Goal: Transaction & Acquisition: Subscribe to service/newsletter

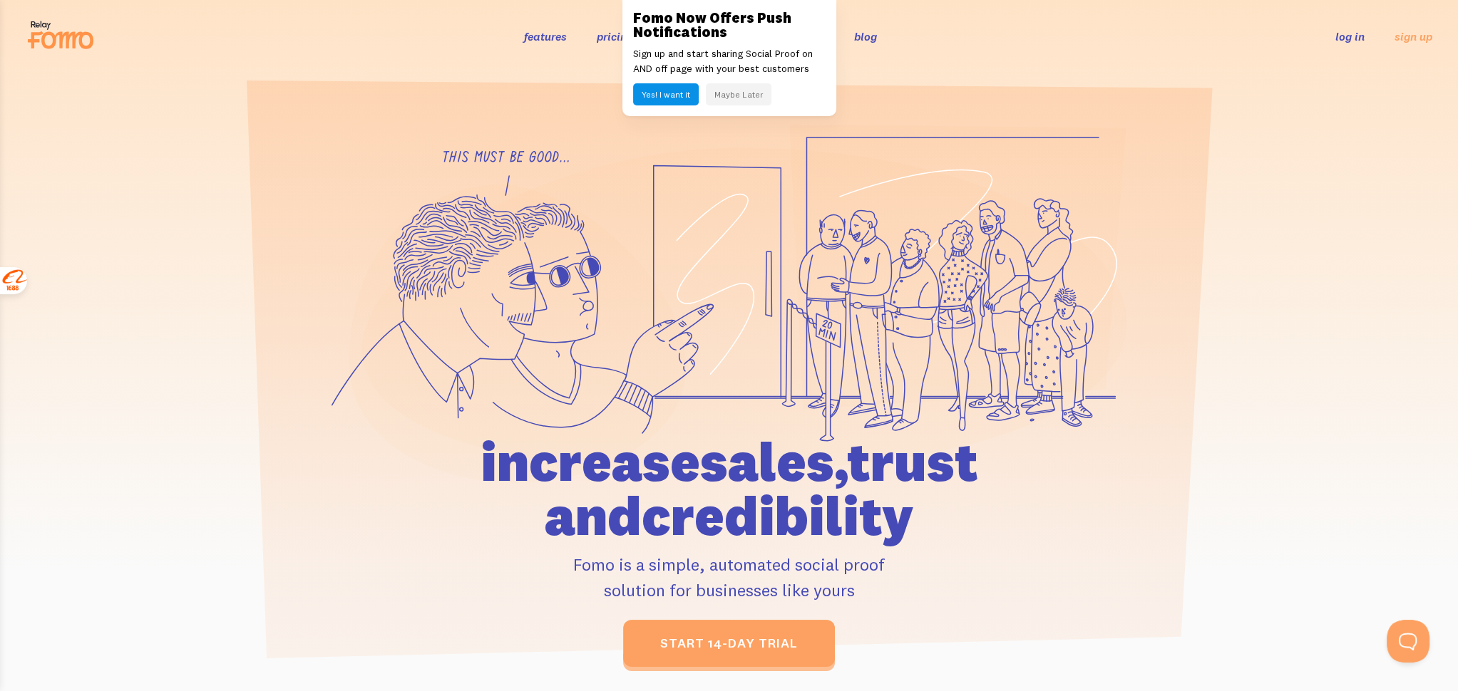
click at [671, 93] on button "Yes! I want it" at bounding box center [666, 94] width 66 height 22
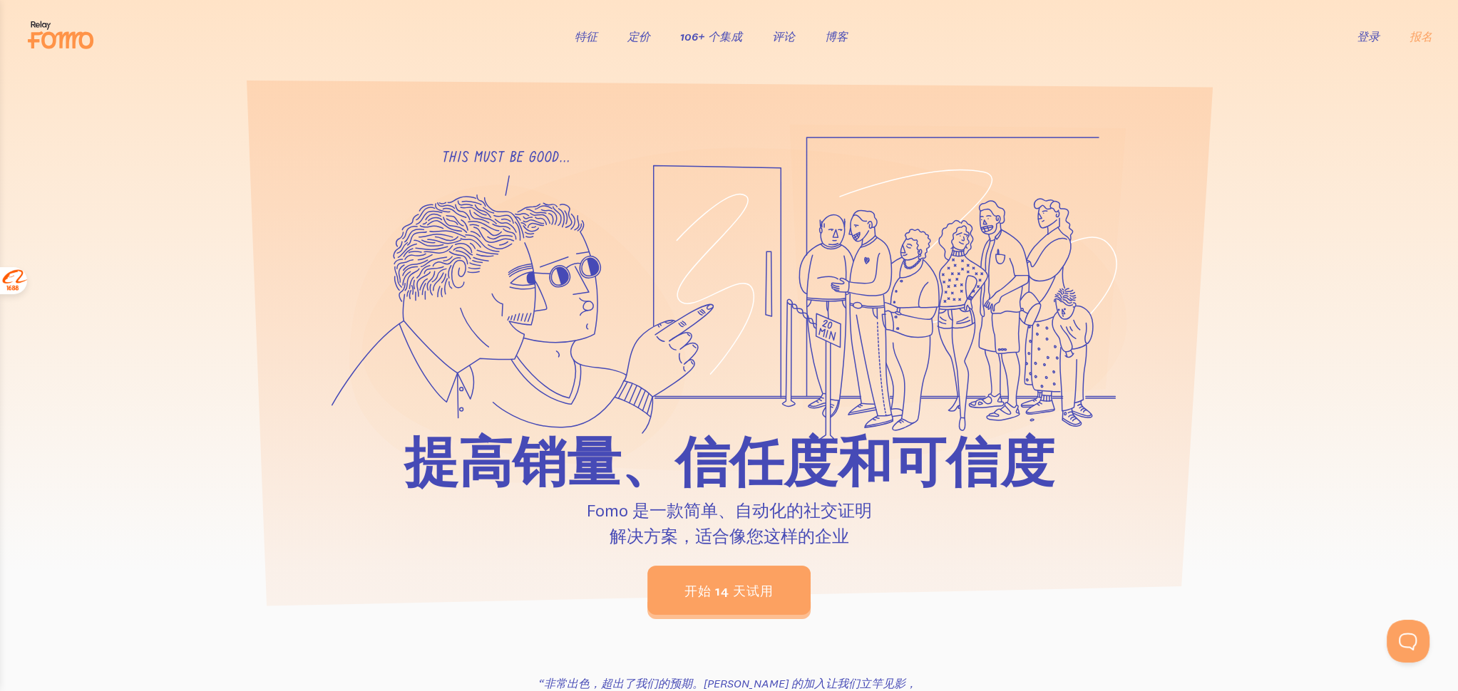
click at [1272, 175] on div at bounding box center [729, 369] width 1458 height 491
click at [680, 41] on font "106+ 个集成" at bounding box center [711, 36] width 62 height 14
click at [635, 38] on font "定价" at bounding box center [638, 36] width 23 height 14
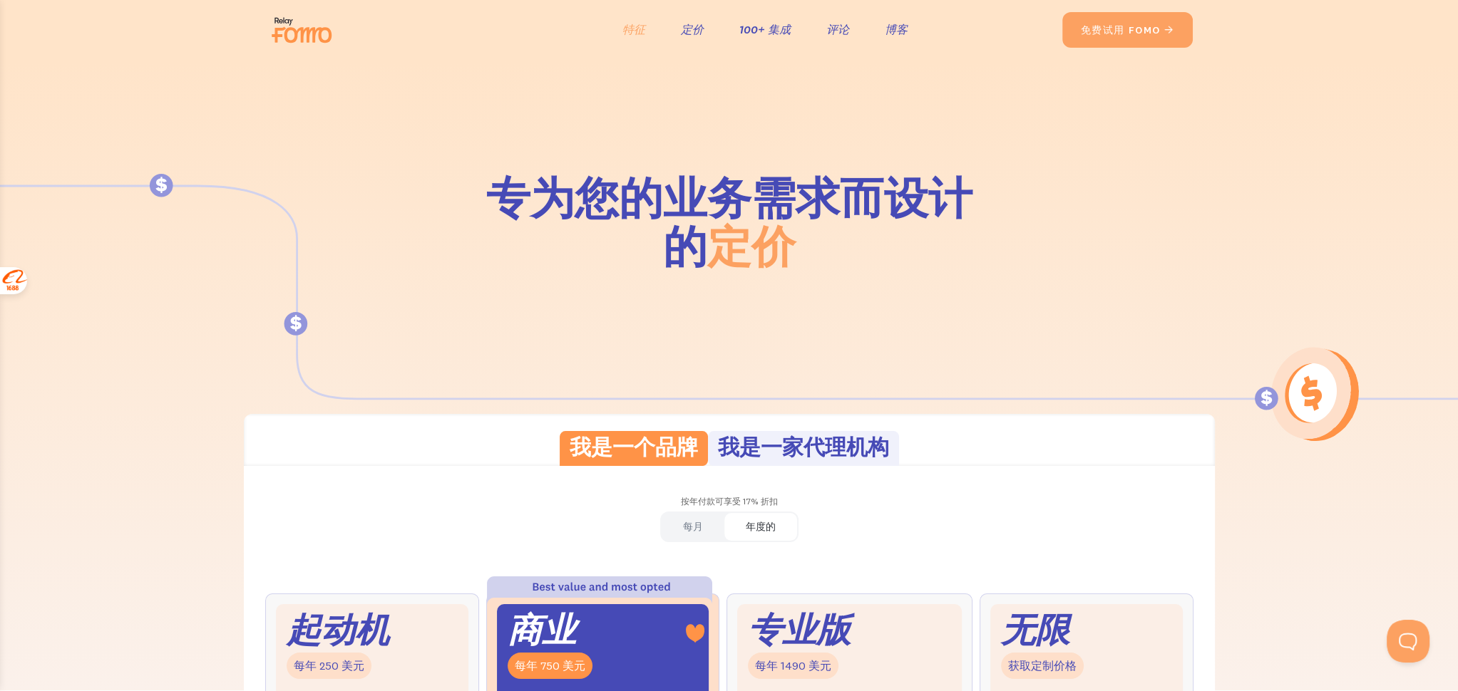
click at [640, 26] on font "特征" at bounding box center [633, 29] width 23 height 14
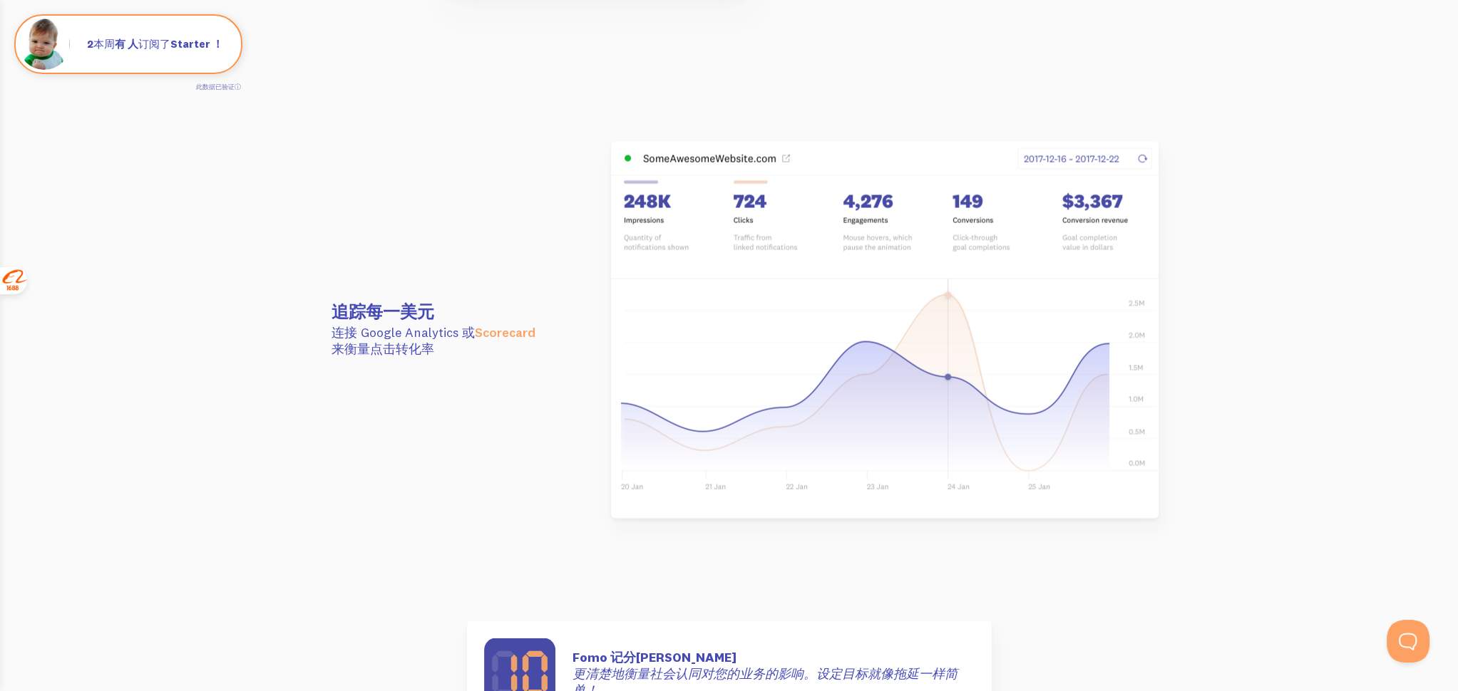
scroll to position [3849, 0]
